Goal: Task Accomplishment & Management: Use online tool/utility

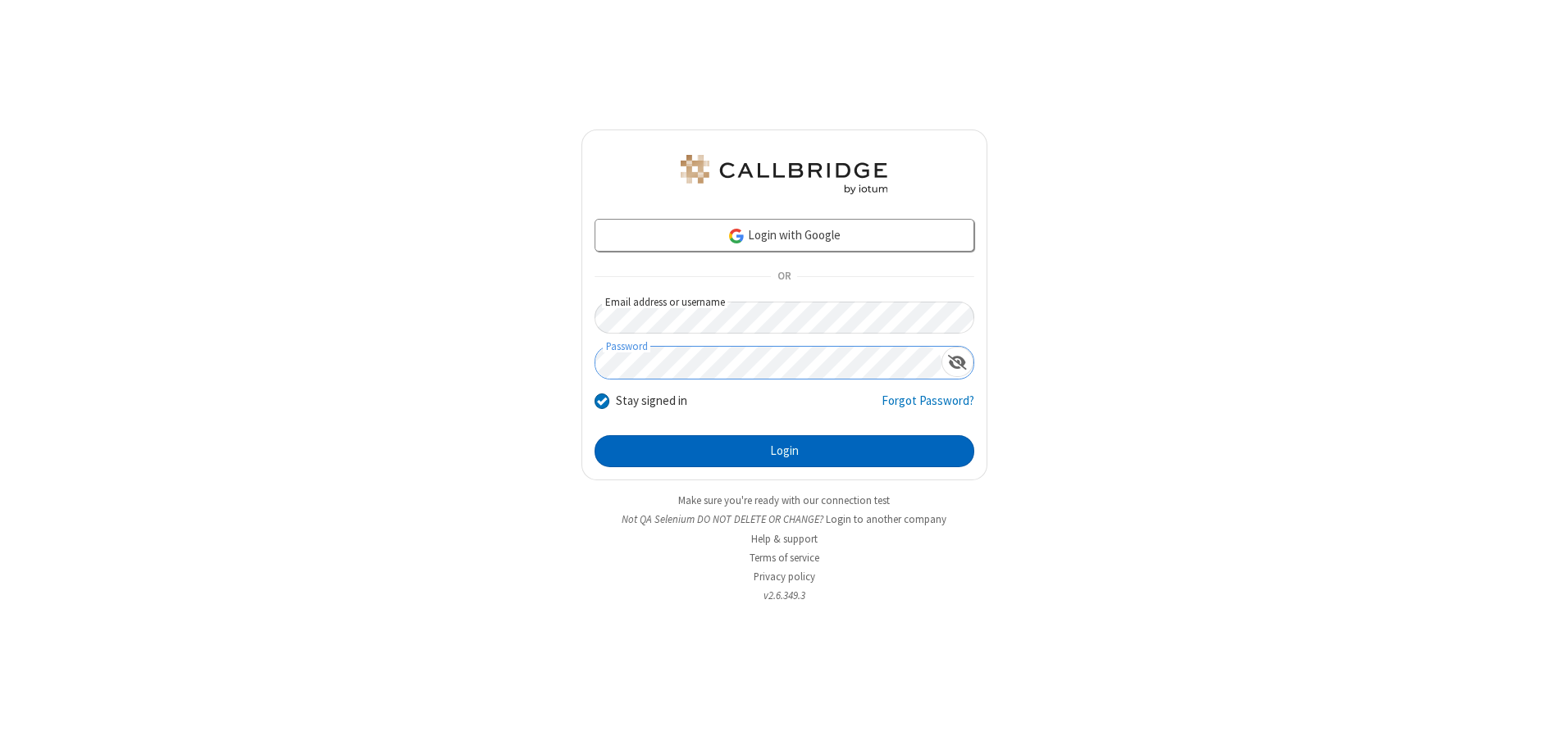
click at [784, 451] on button "Login" at bounding box center [784, 452] width 380 height 33
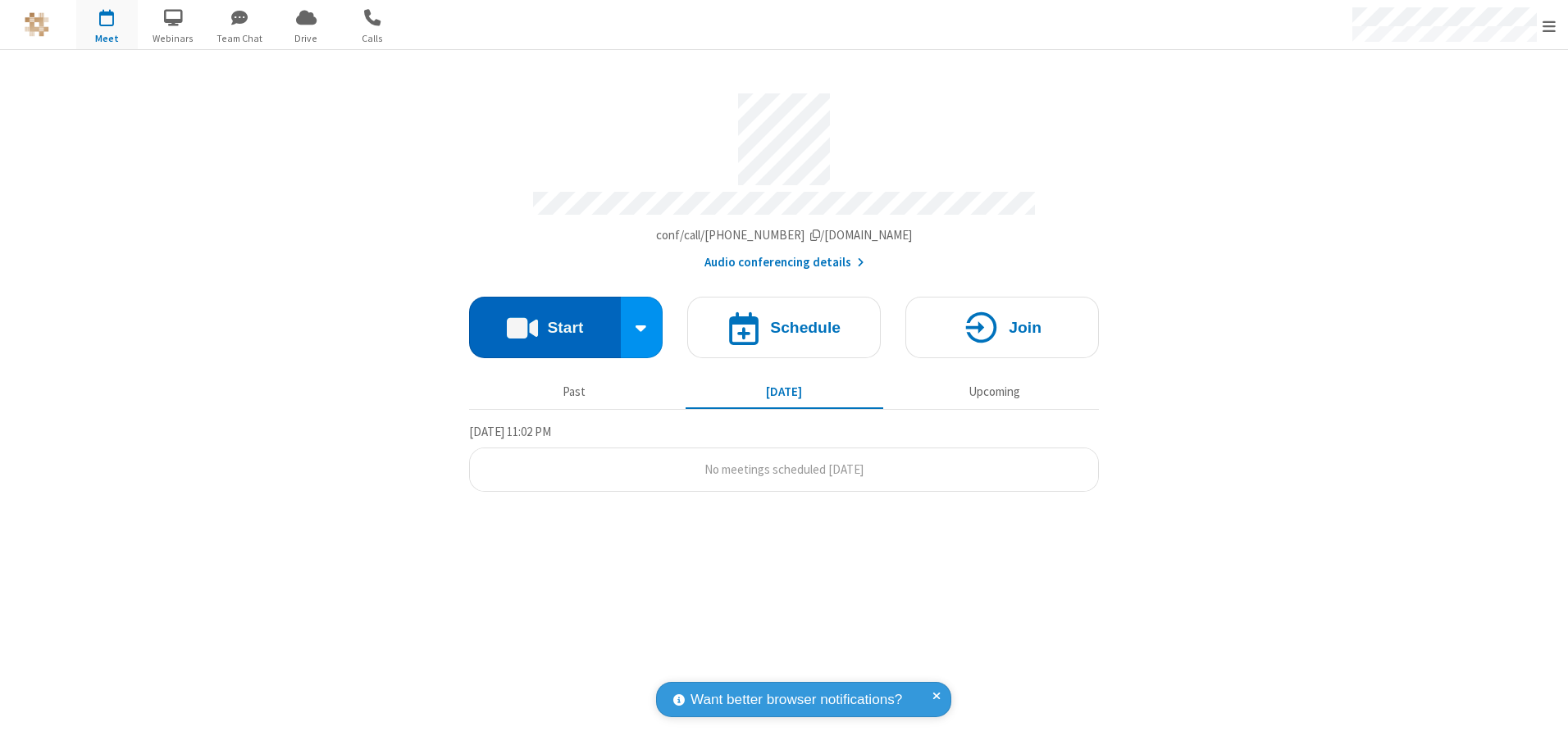
click at [544, 322] on button "Start" at bounding box center [544, 327] width 152 height 61
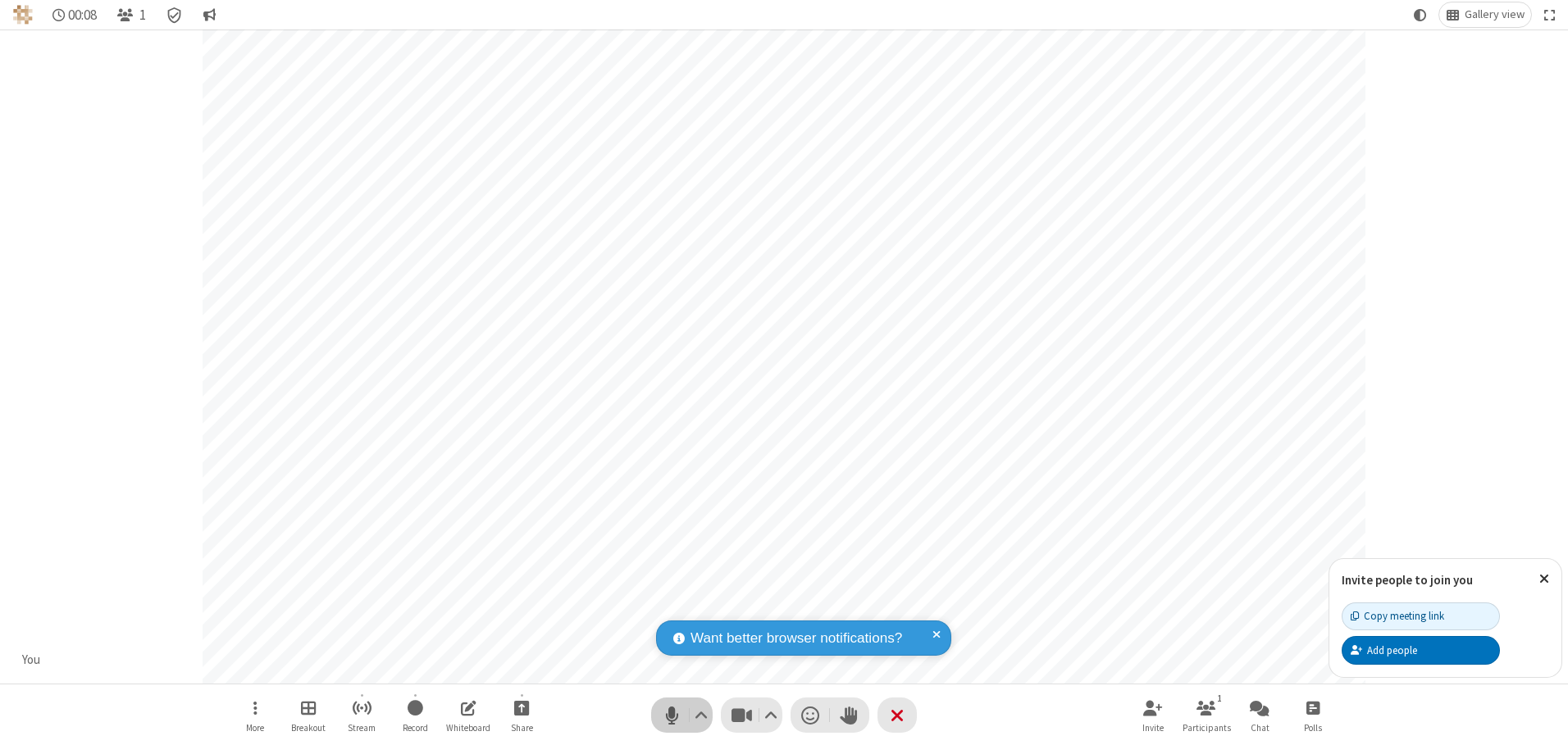
click at [671, 715] on span "Mute (Alt+A)" at bounding box center [671, 715] width 25 height 24
click at [671, 715] on span "Unmute (Alt+A)" at bounding box center [671, 715] width 25 height 24
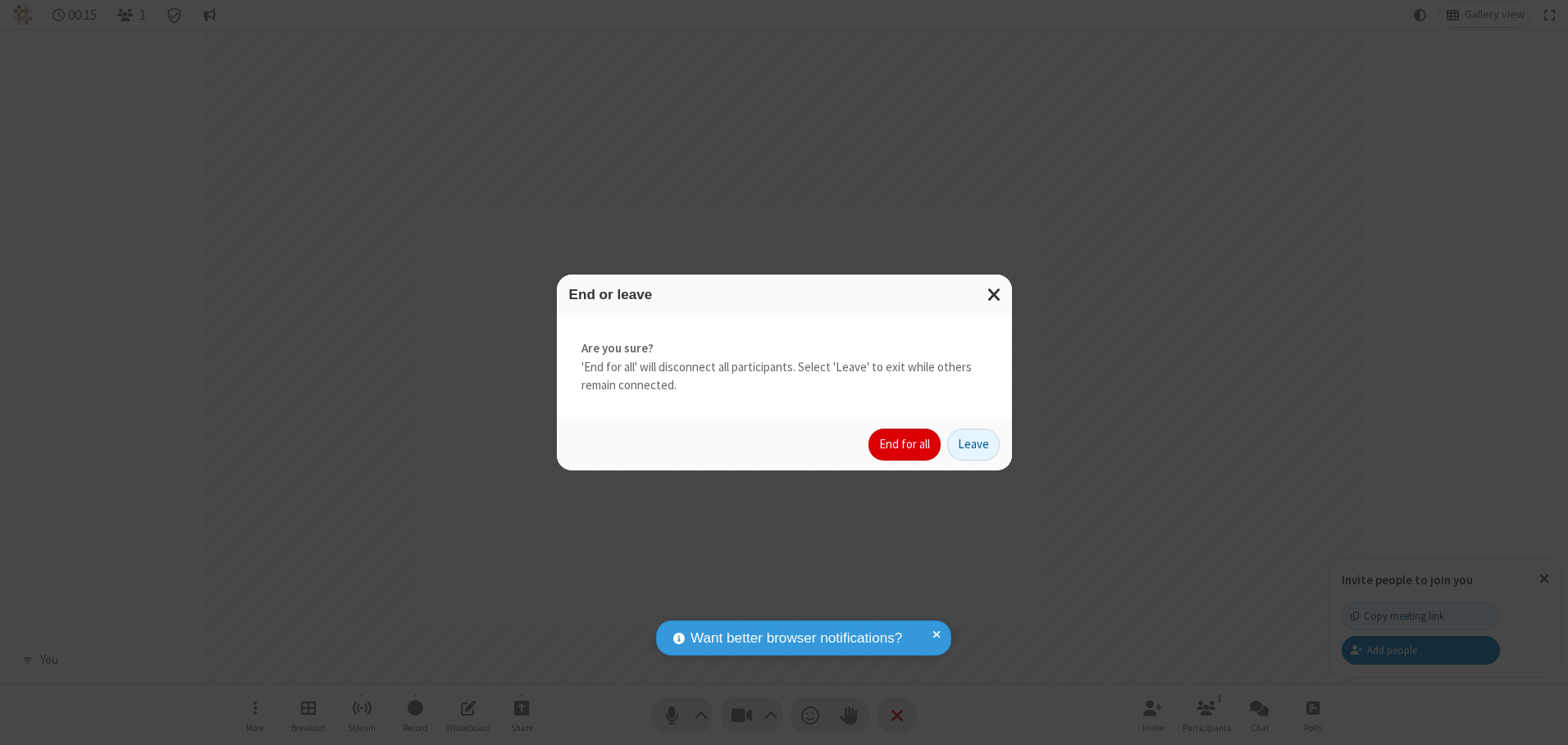
click at [905, 444] on button "End for all" at bounding box center [904, 445] width 72 height 33
